Goal: Information Seeking & Learning: Understand process/instructions

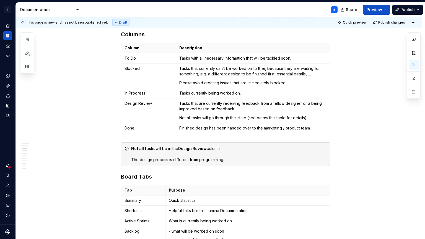
scroll to position [506, 0]
type textarea "*"
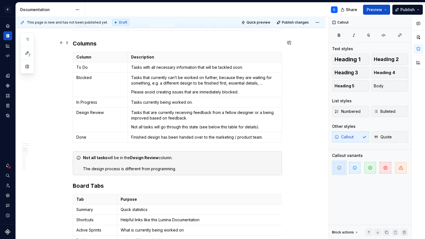
scroll to position [495, 0]
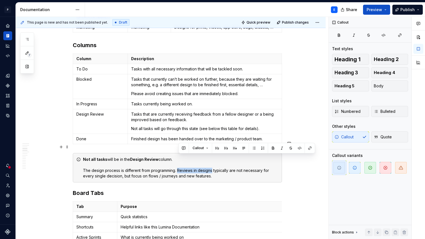
drag, startPoint x: 213, startPoint y: 157, endPoint x: 179, endPoint y: 160, distance: 33.9
click at [179, 160] on div "Not all tasks will be in the Design Review column. The design process is differ…" at bounding box center [180, 167] width 195 height 22
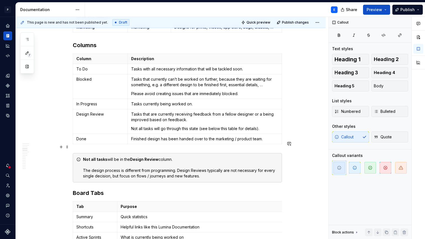
click at [209, 163] on div "Not all tasks will be in the Design Review column. The design process is differ…" at bounding box center [180, 167] width 195 height 22
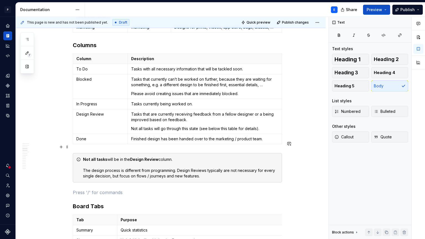
click at [206, 164] on div "Not all tasks will be in the Design Review column. The design process is differ…" at bounding box center [180, 167] width 195 height 22
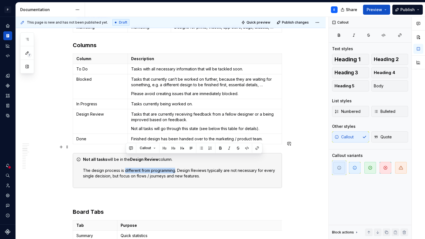
drag, startPoint x: 126, startPoint y: 157, endPoint x: 176, endPoint y: 157, distance: 49.8
click at [176, 157] on div "Not all tasks will be in the Design Review column. The design process is differ…" at bounding box center [180, 170] width 195 height 28
click at [220, 147] on button "button" at bounding box center [220, 148] width 8 height 8
click at [211, 168] on div "Not all tasks will be in the Design Review column. The design process is differ…" at bounding box center [180, 170] width 195 height 28
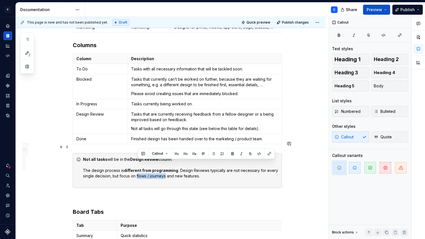
drag, startPoint x: 166, startPoint y: 164, endPoint x: 138, endPoint y: 162, distance: 28.5
click at [138, 162] on div "Not all tasks will be in the Design Review column. The design process is differ…" at bounding box center [180, 170] width 195 height 28
click at [219, 163] on div "Not all tasks will be in the Design Review column. The design process is differ…" at bounding box center [180, 170] width 195 height 28
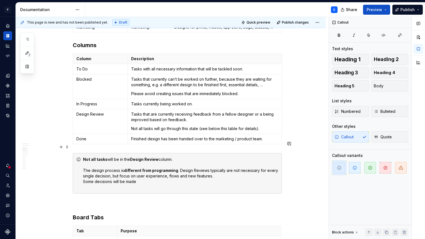
click at [141, 168] on div "Not all tasks will be in the Design Review column. The design process is differ…" at bounding box center [180, 172] width 195 height 33
drag, startPoint x: 140, startPoint y: 168, endPoint x: 80, endPoint y: 170, distance: 59.8
click at [80, 170] on div "Not all tasks will be in the Design Review column. The design process is differ…" at bounding box center [177, 173] width 209 height 40
click at [218, 165] on div "Not all tasks will be in the Design Review column. The design process is differ…" at bounding box center [180, 170] width 195 height 28
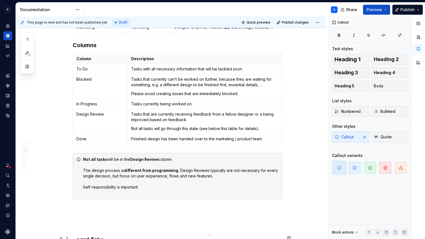
type textarea "*"
